Goal: Information Seeking & Learning: Learn about a topic

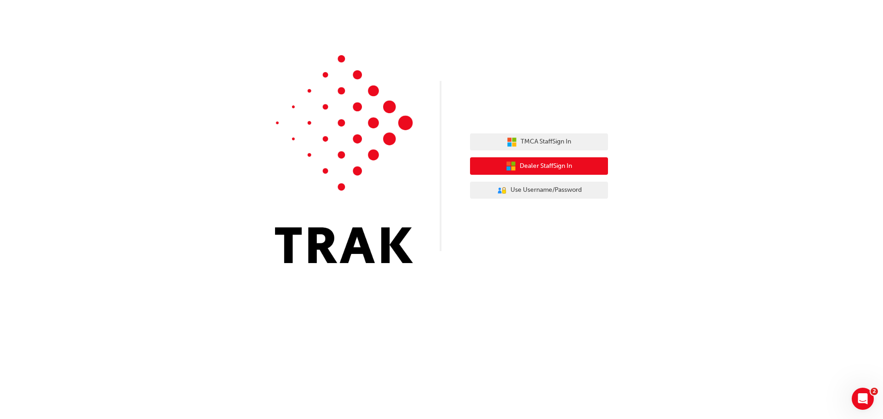
click at [535, 163] on span "Dealer Staff Sign In" at bounding box center [546, 166] width 52 height 11
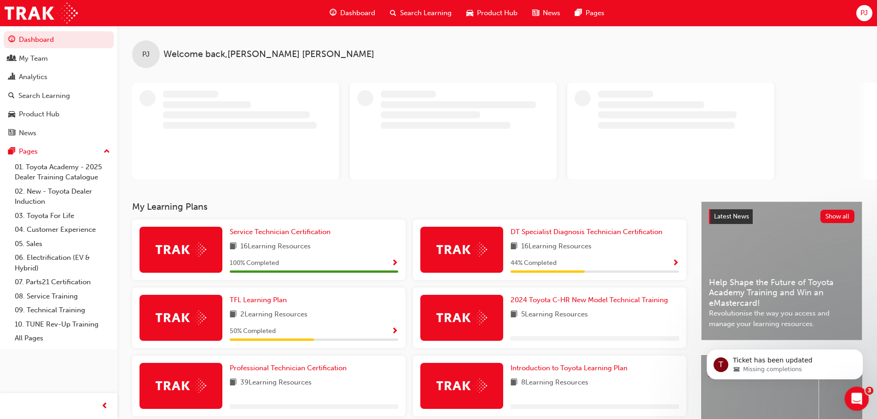
click at [854, 393] on icon "Open Intercom Messenger" at bounding box center [855, 397] width 15 height 15
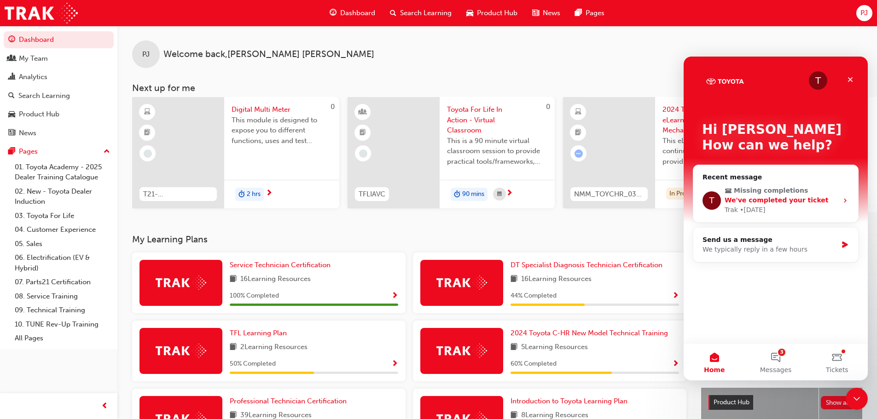
click at [843, 199] on icon "Intercom messenger" at bounding box center [844, 200] width 7 height 7
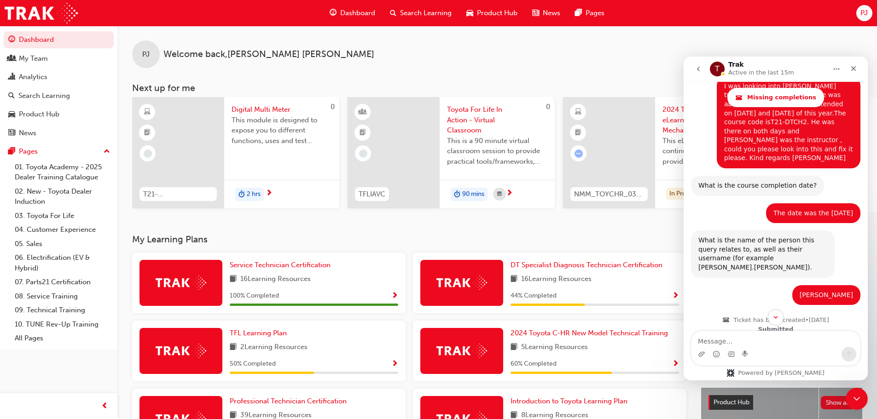
scroll to position [89, 0]
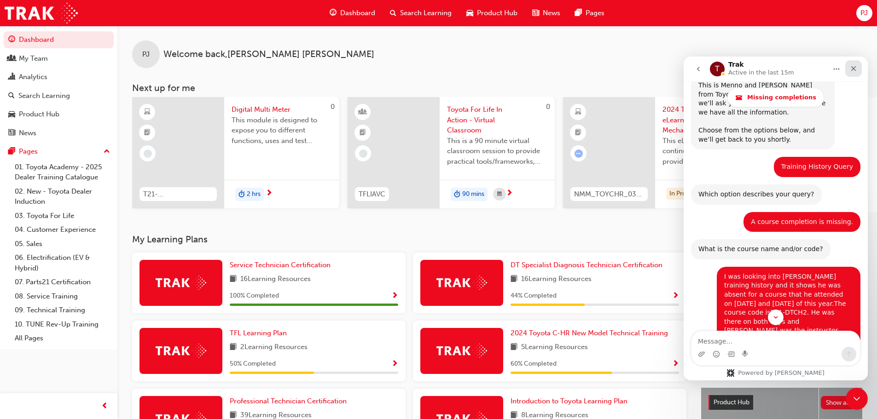
click at [854, 70] on icon "Close" at bounding box center [853, 68] width 5 height 5
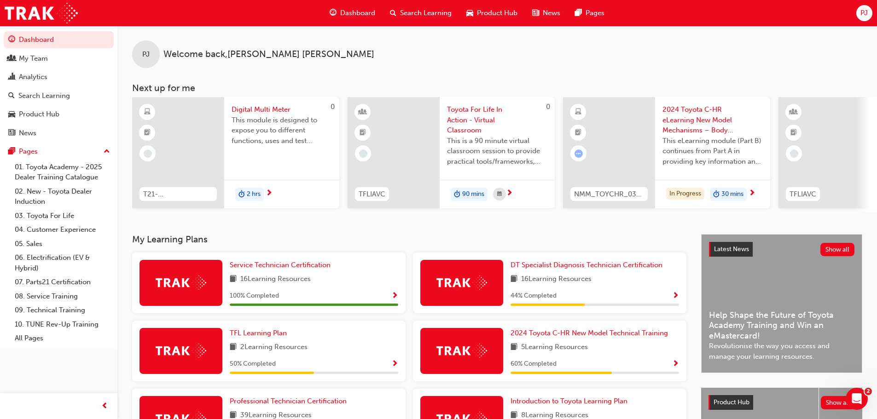
scroll to position [684, 0]
click at [29, 61] on div "My Team" at bounding box center [33, 58] width 29 height 11
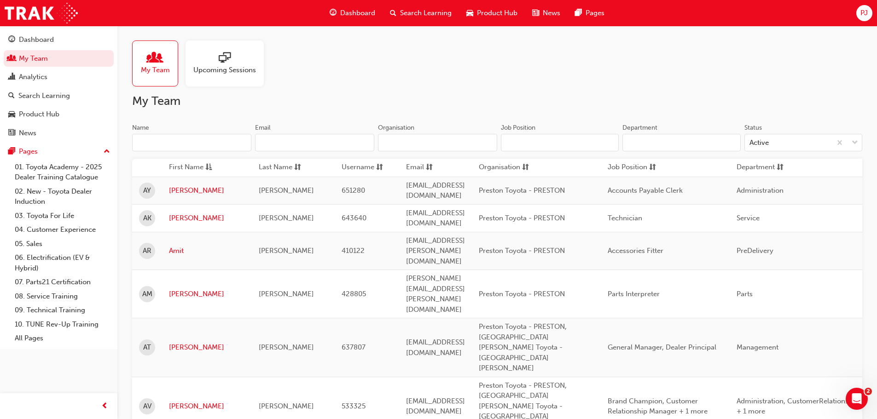
click at [234, 68] on span "Upcoming Sessions" at bounding box center [224, 70] width 63 height 11
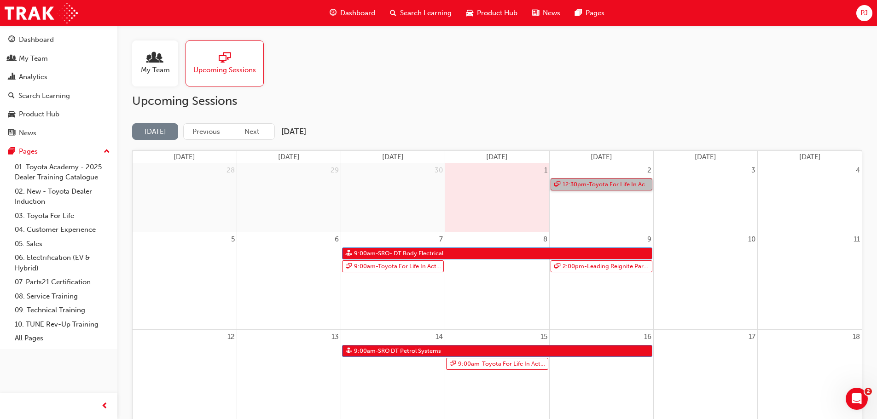
click at [582, 187] on link "12:30pm - Toyota For Life In Action - Virtual Classroom" at bounding box center [601, 185] width 102 height 12
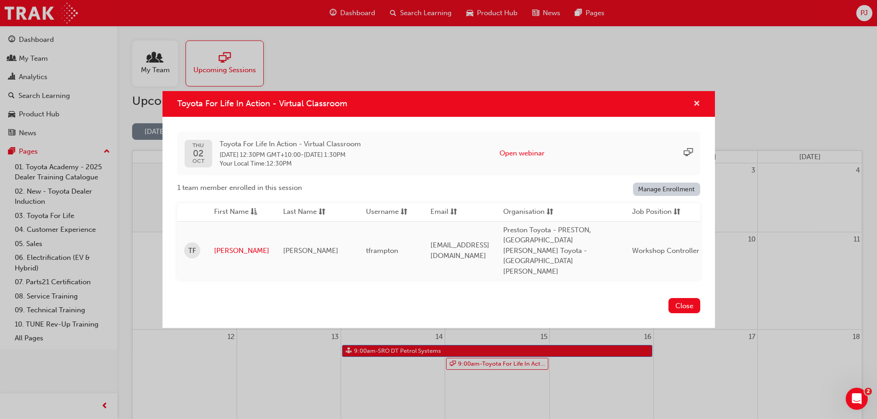
click at [695, 109] on span "cross-icon" at bounding box center [696, 104] width 7 height 8
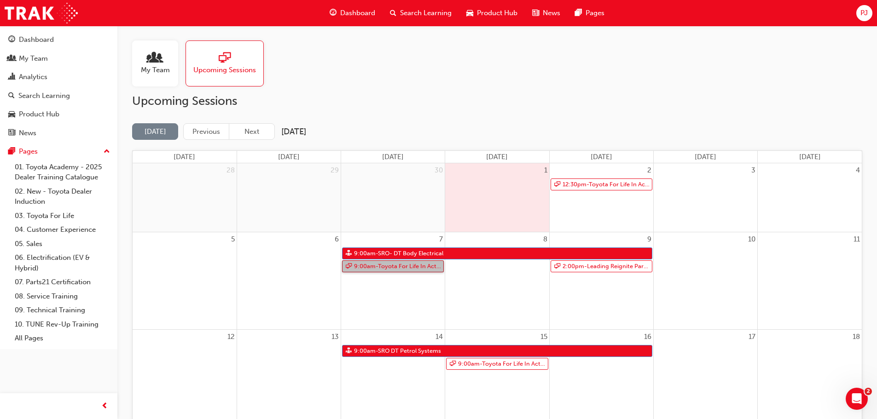
click at [384, 268] on link "9:00am - Toyota For Life In Action - Virtual Classroom" at bounding box center [393, 266] width 102 height 12
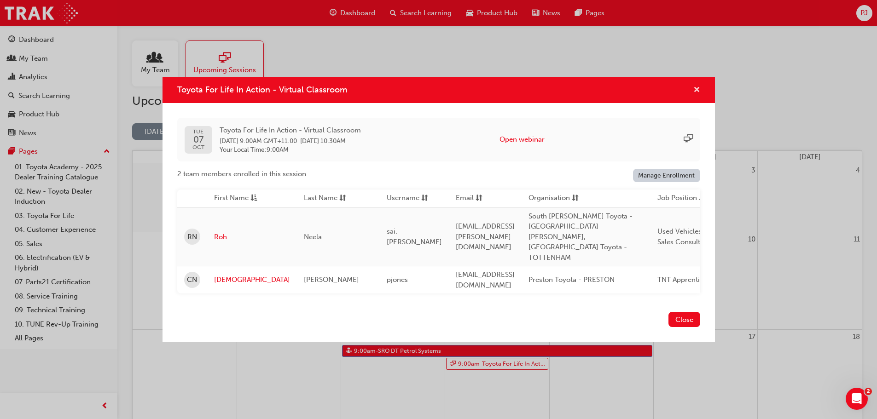
click at [698, 95] on span "cross-icon" at bounding box center [696, 91] width 7 height 8
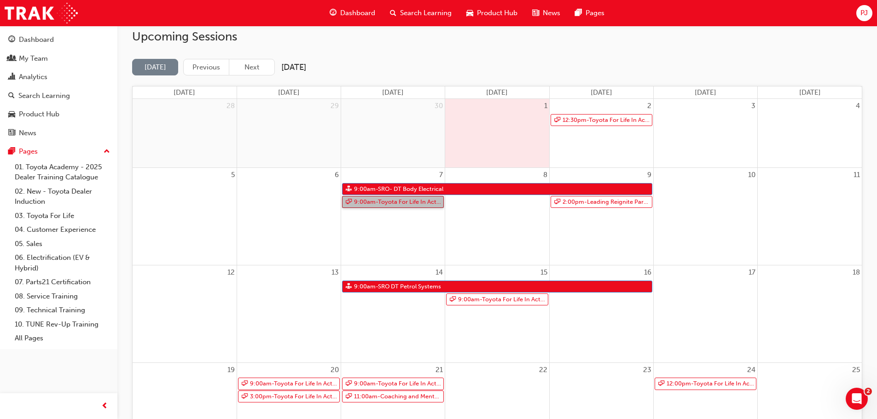
scroll to position [138, 0]
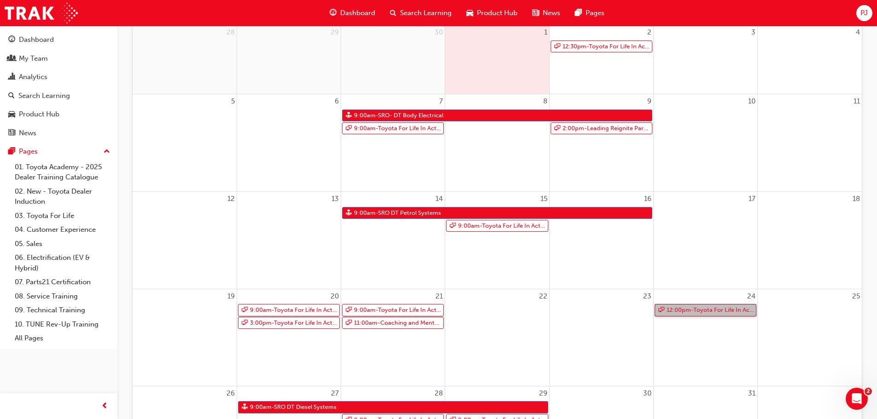
click at [681, 309] on link "12:00pm - Toyota For Life In Action - Virtual Classroom" at bounding box center [705, 310] width 102 height 12
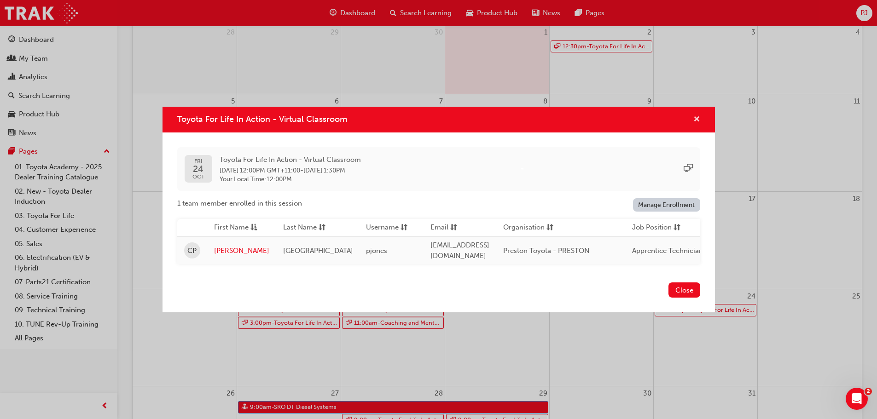
click at [696, 118] on span "cross-icon" at bounding box center [696, 120] width 7 height 8
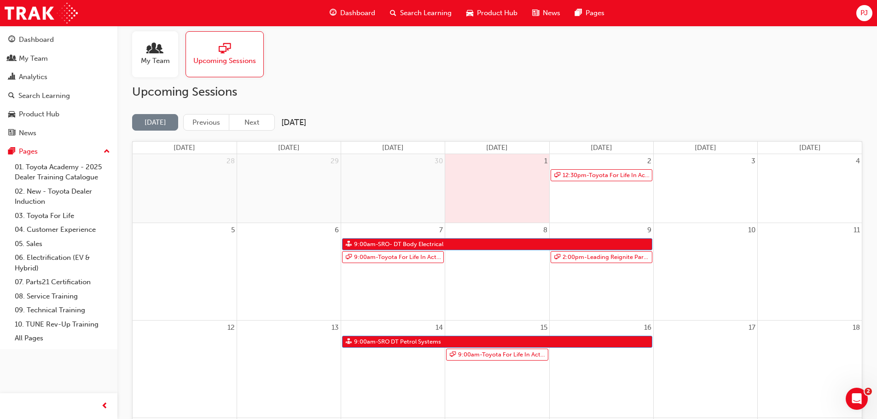
scroll to position [0, 0]
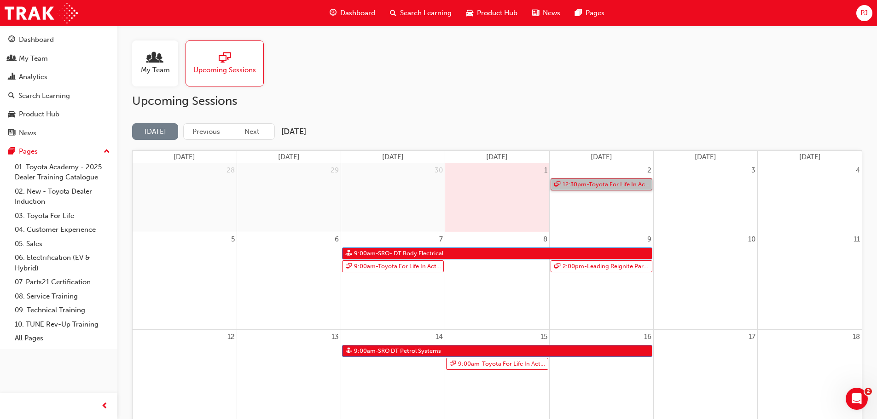
click at [587, 185] on link "12:30pm - Toyota For Life In Action - Virtual Classroom" at bounding box center [601, 185] width 102 height 12
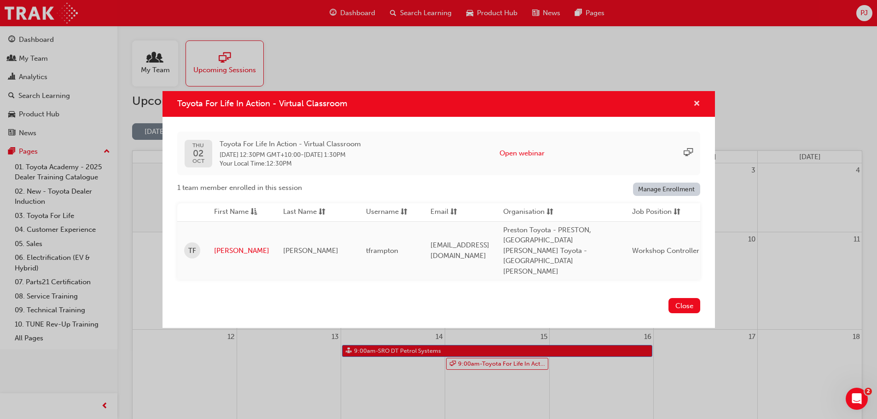
click at [694, 109] on span "cross-icon" at bounding box center [696, 104] width 7 height 8
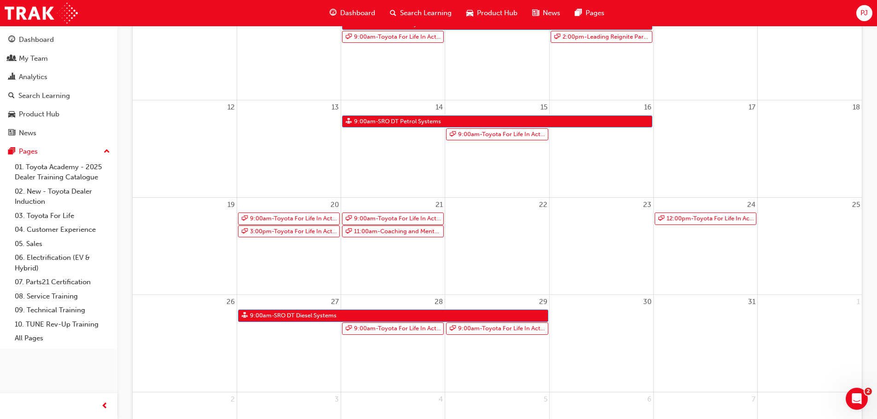
scroll to position [230, 0]
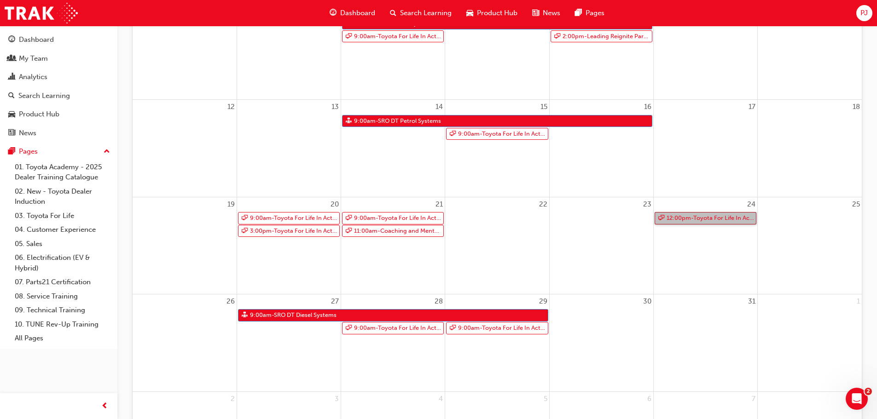
click at [703, 218] on link "12:00pm - Toyota For Life In Action - Virtual Classroom" at bounding box center [705, 218] width 102 height 12
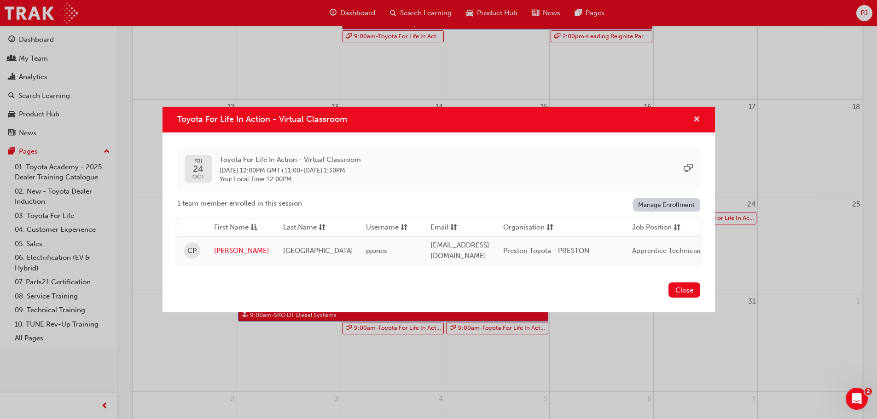
click at [696, 118] on span "cross-icon" at bounding box center [696, 120] width 7 height 8
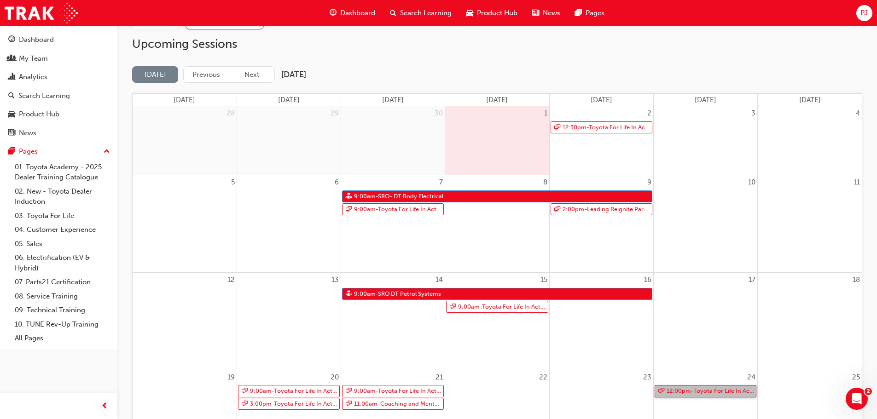
scroll to position [0, 0]
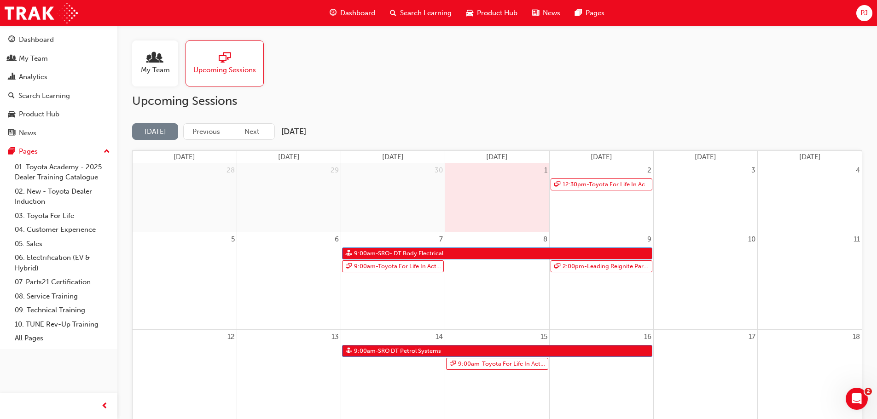
click at [154, 73] on span "My Team" at bounding box center [155, 70] width 29 height 11
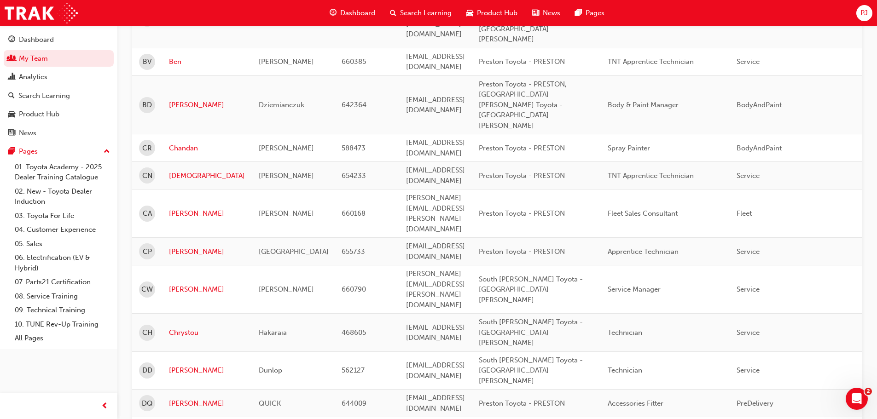
scroll to position [460, 0]
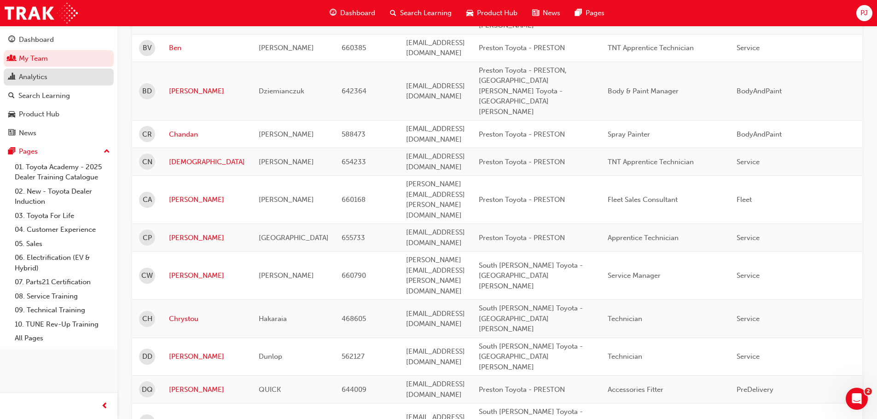
click at [49, 83] on link "Analytics" at bounding box center [59, 77] width 110 height 17
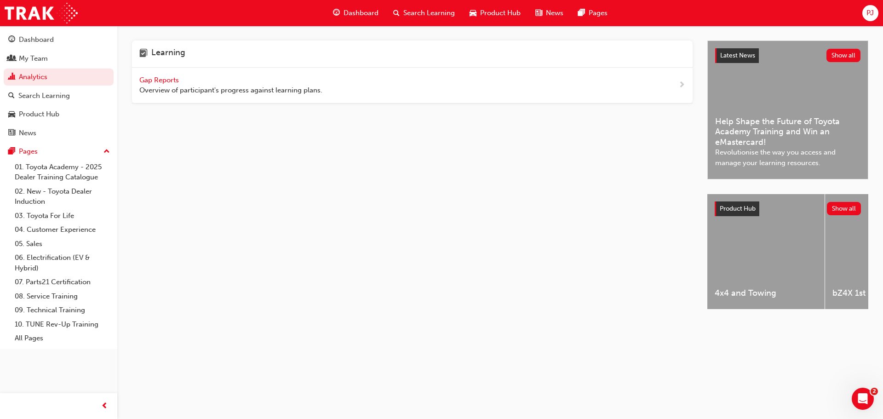
click at [167, 80] on span "Gap Reports" at bounding box center [159, 80] width 41 height 8
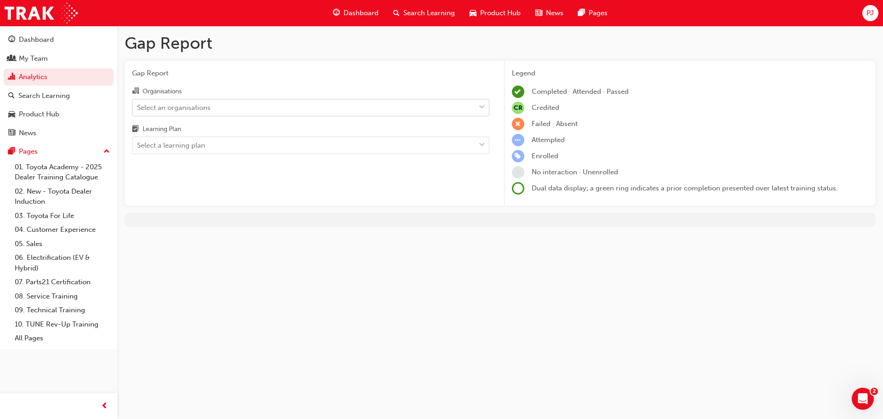
click at [167, 105] on div "Select an organisations" at bounding box center [174, 107] width 74 height 11
click at [138, 105] on input "Organisations Select an organisations" at bounding box center [137, 107] width 1 height 8
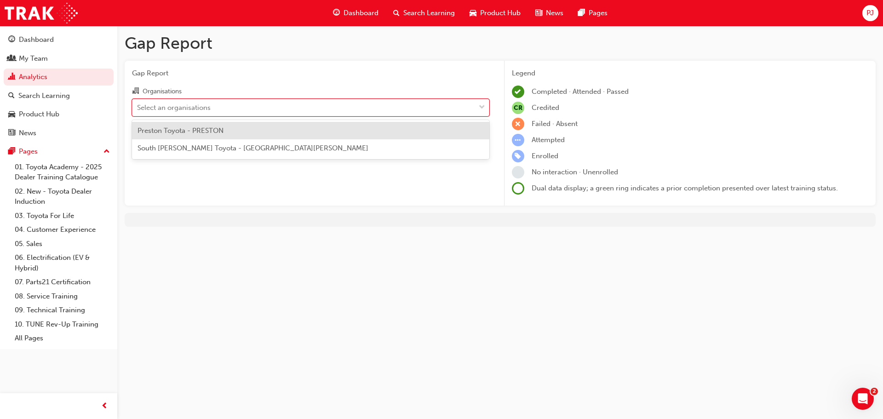
click at [173, 129] on span "Preston Toyota - PRESTON" at bounding box center [181, 131] width 86 height 8
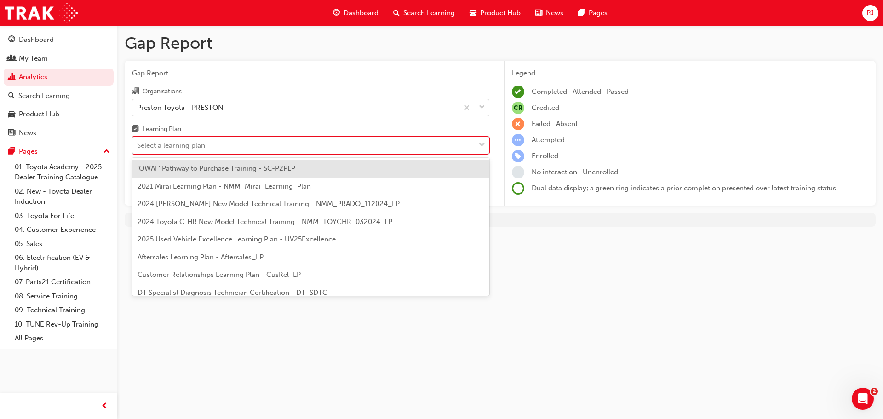
click at [172, 145] on div "Select a learning plan" at bounding box center [171, 145] width 68 height 11
click at [138, 145] on input "Learning Plan option 'OWAF' Pathway to Purchase Training - SC-P2PLP focused, 1 …" at bounding box center [137, 145] width 1 height 8
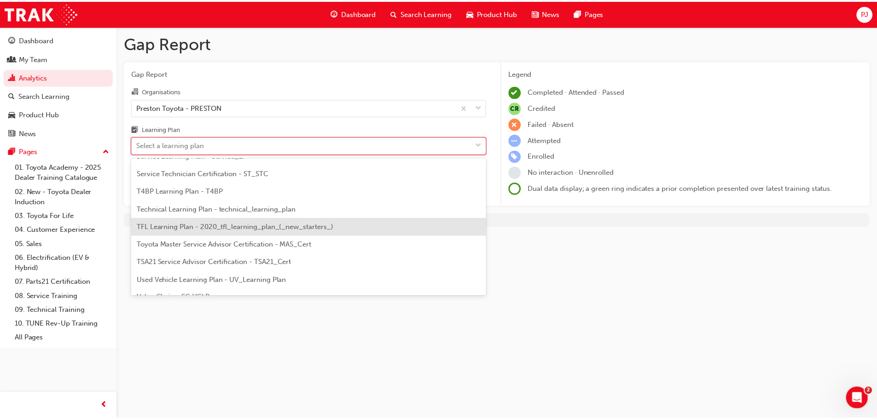
scroll to position [368, 0]
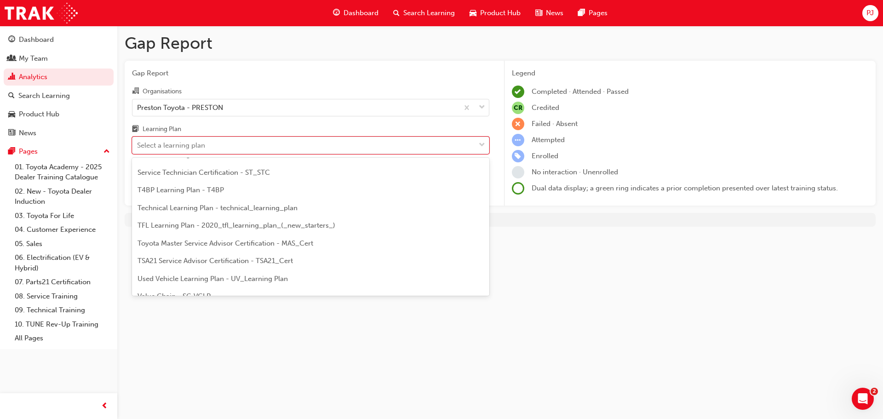
click at [189, 228] on span "TFL Learning Plan - 2020_tfl_learning_plan_(_new_starters_)" at bounding box center [237, 225] width 198 height 8
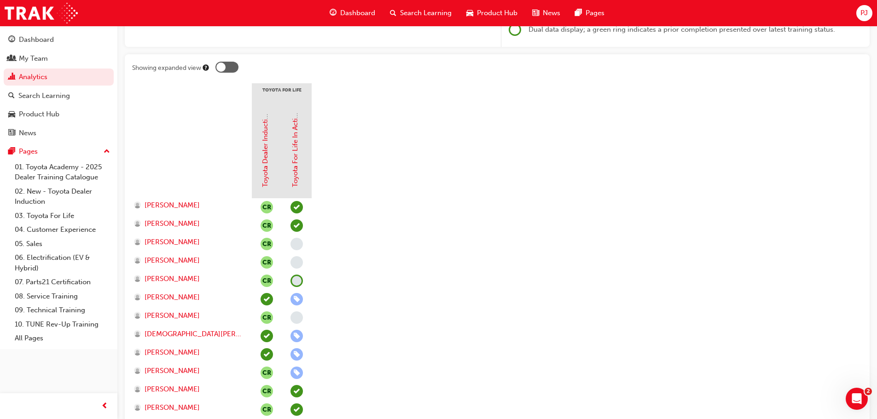
scroll to position [138, 0]
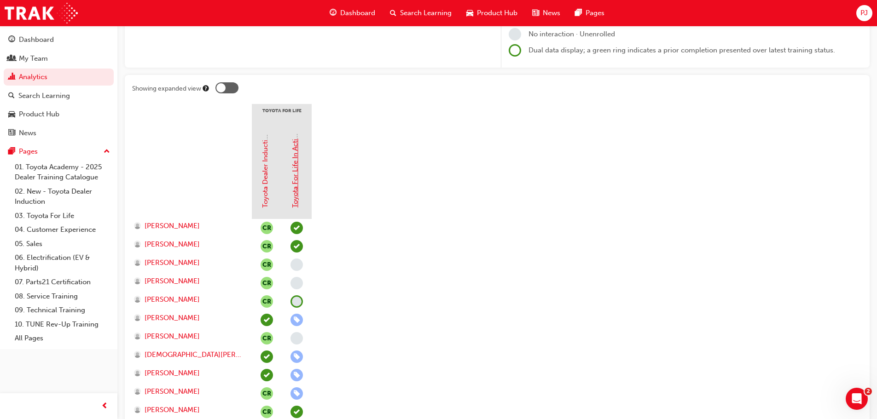
click at [294, 178] on link "Toyota For Life In Action - Virtual Classroom" at bounding box center [295, 137] width 8 height 141
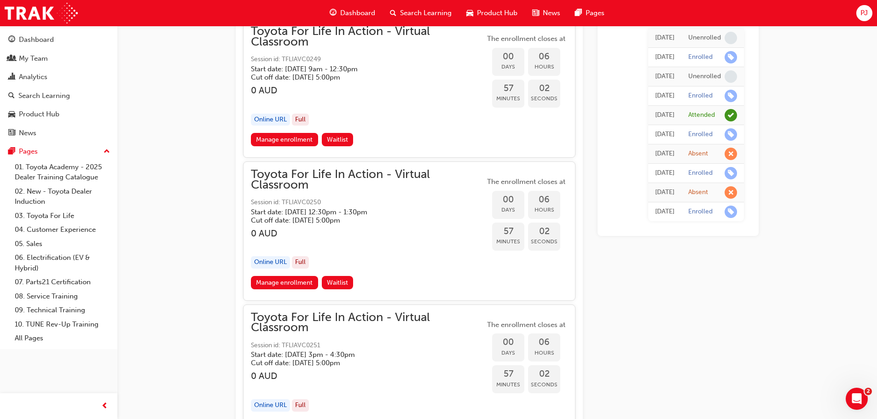
scroll to position [1150, 0]
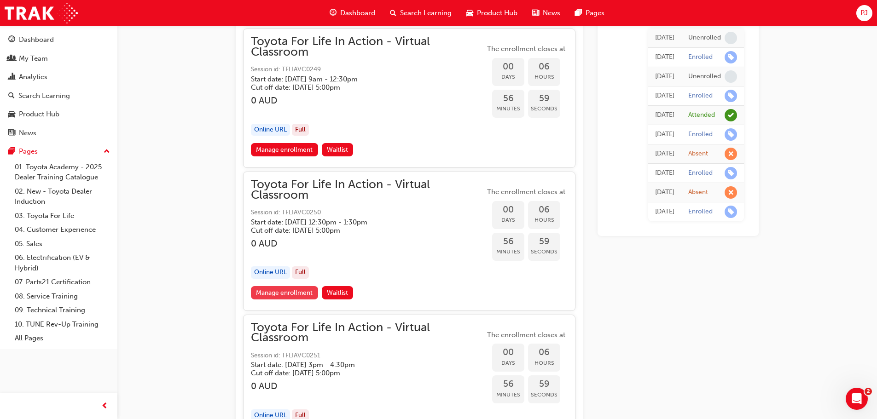
click at [302, 289] on link "Manage enrollment" at bounding box center [284, 292] width 67 height 13
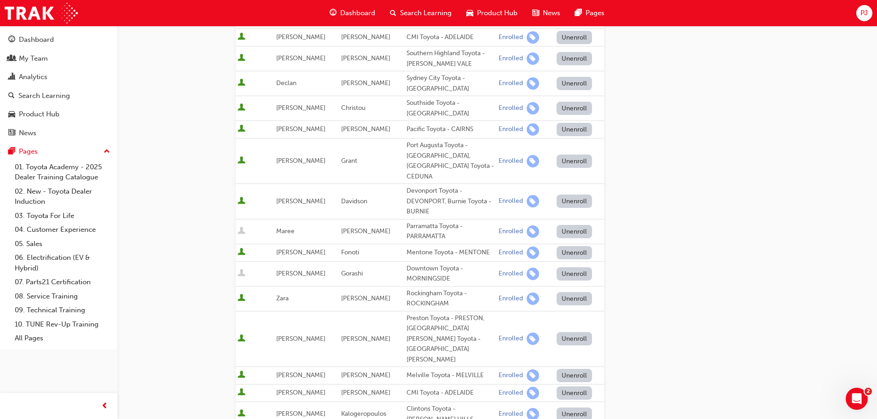
scroll to position [184, 0]
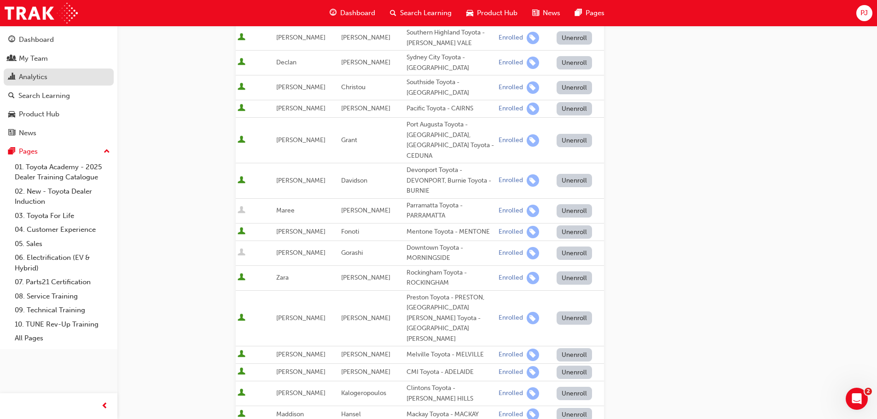
click at [25, 75] on div "Analytics" at bounding box center [33, 77] width 29 height 11
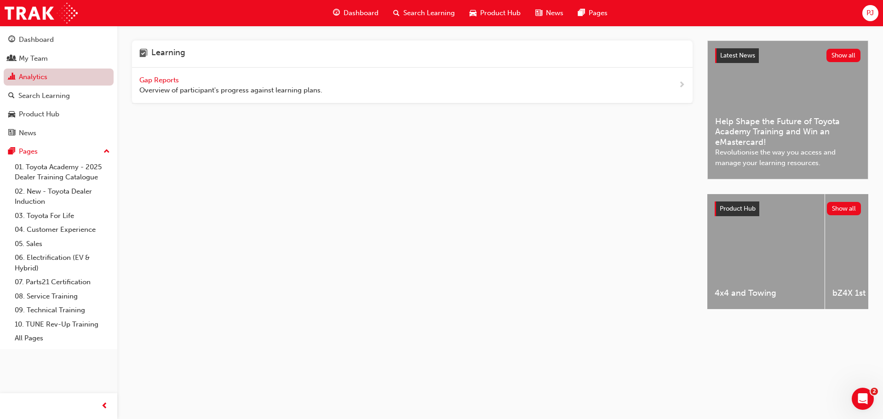
scroll to position [684, 0]
click at [871, 14] on span "PJ" at bounding box center [870, 13] width 7 height 11
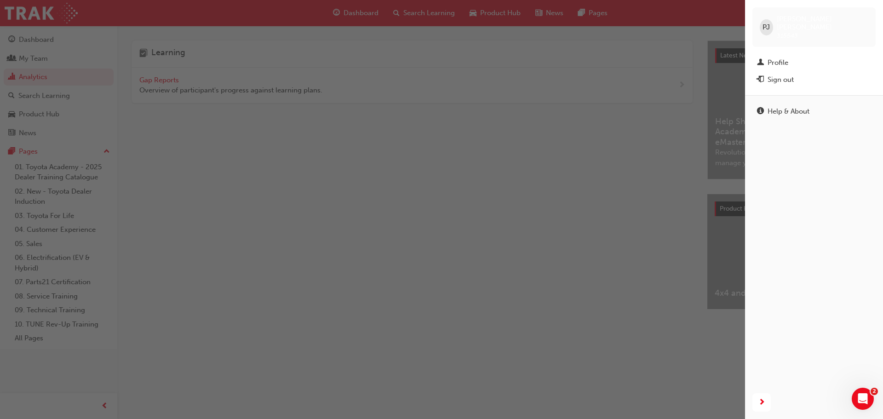
click at [764, 74] on div "Sign out" at bounding box center [814, 80] width 114 height 12
